Goal: Navigation & Orientation: Go to known website

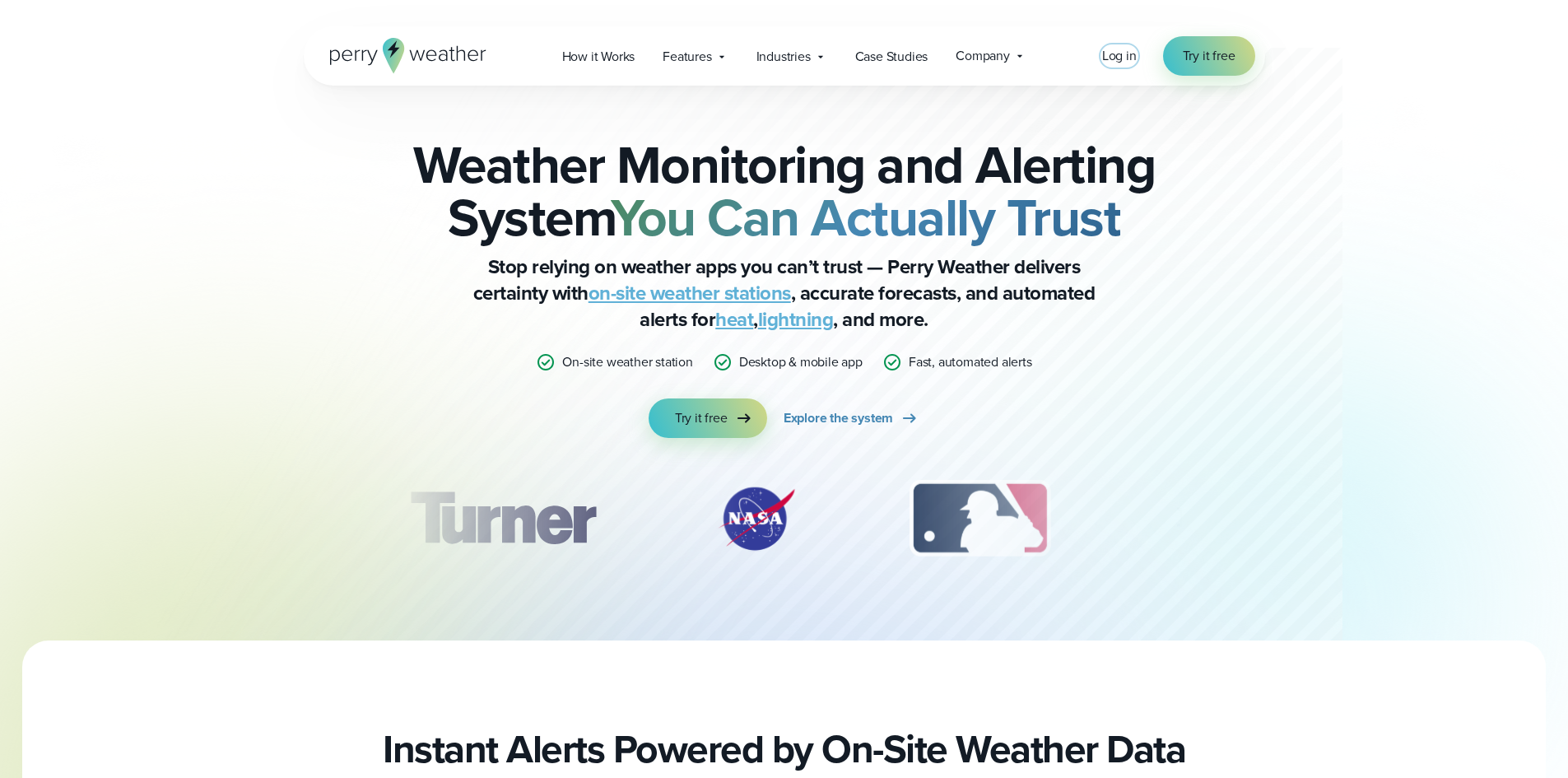
click at [1118, 52] on span "Log in" at bounding box center [1119, 55] width 35 height 19
